Goal: Task Accomplishment & Management: Complete application form

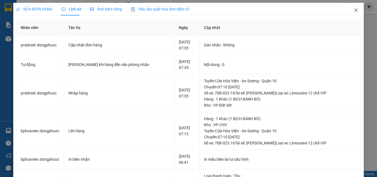
click at [349, 10] on span "Close" at bounding box center [356, 10] width 15 height 15
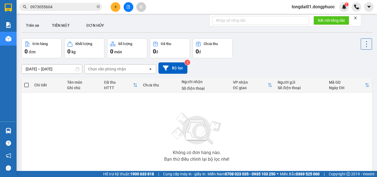
click at [83, 7] on input "0973055604" at bounding box center [62, 7] width 65 height 6
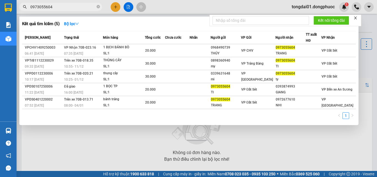
click at [83, 7] on input "0973055604" at bounding box center [62, 7] width 65 height 6
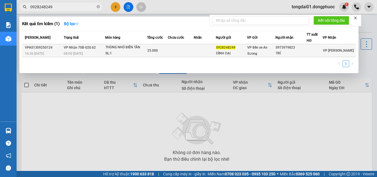
type input "0928248249"
click at [72, 49] on span "VP Nhận 70B-020.62" at bounding box center [80, 47] width 32 height 4
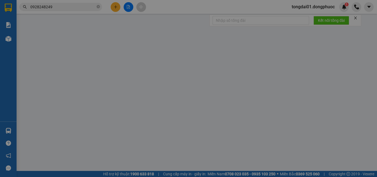
type input "0928248249"
type input "ĐÌNH ĐẠI"
type input "0973979823"
type input "TRÍ"
type input "25.000"
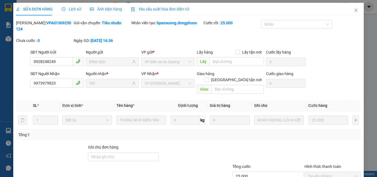
click at [66, 7] on span "Lịch sử" at bounding box center [72, 9] width 20 height 4
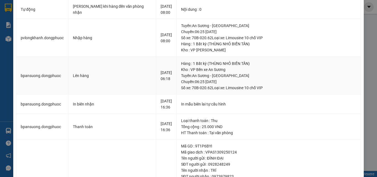
scroll to position [110, 0]
